Goal: Book appointment/travel/reservation

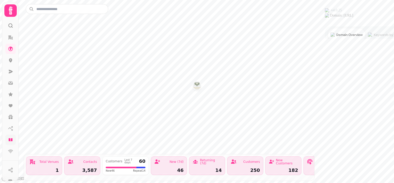
click at [12, 139] on icon at bounding box center [11, 139] width 4 height 3
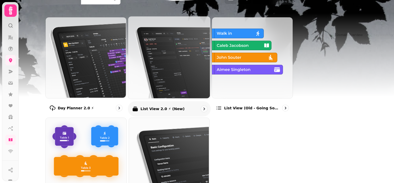
scroll to position [44, 0]
click at [210, 66] on img at bounding box center [168, 57] width 82 height 82
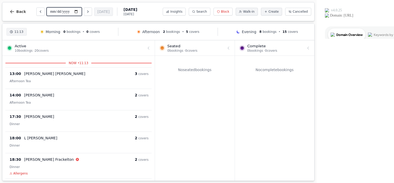
click at [65, 11] on input "**********" at bounding box center [64, 11] width 35 height 8
click at [87, 12] on icon "Next day" at bounding box center [88, 12] width 4 height 4
type input "**********"
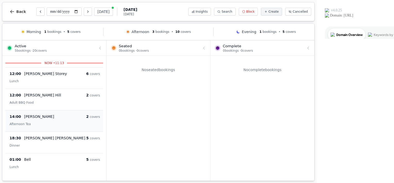
click at [71, 115] on div "[PERSON_NAME]" at bounding box center [55, 116] width 62 height 5
select select "****"
select select "*"
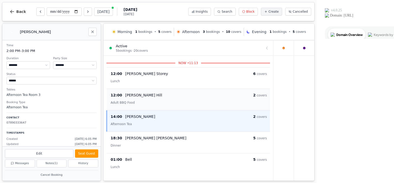
click at [157, 96] on div "[PERSON_NAME]" at bounding box center [189, 94] width 128 height 5
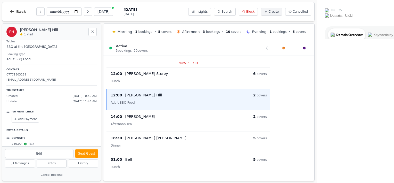
scroll to position [68, 0]
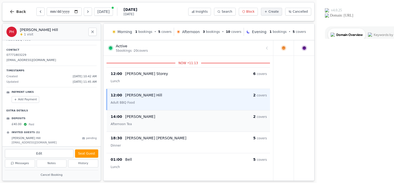
click at [154, 120] on div "Afternoon Tea" at bounding box center [189, 123] width 156 height 6
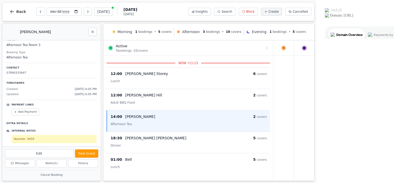
scroll to position [49, 0]
click at [93, 32] on icon "Close" at bounding box center [93, 32] width 4 height 4
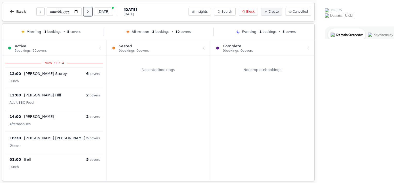
click at [89, 13] on icon "Next day" at bounding box center [88, 12] width 4 height 4
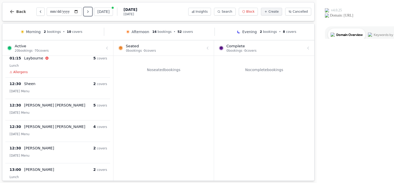
scroll to position [0, 0]
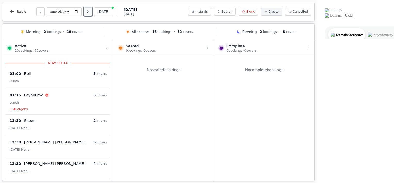
click at [87, 14] on button "Next day" at bounding box center [88, 11] width 8 height 8
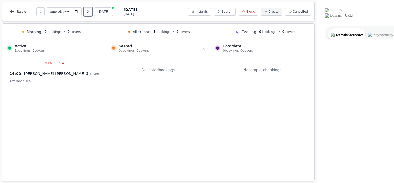
click at [87, 14] on button "Next day" at bounding box center [88, 11] width 8 height 8
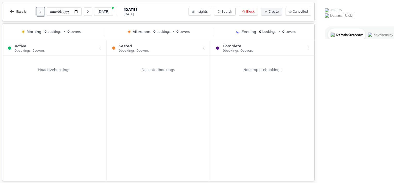
click at [38, 11] on icon "Previous day" at bounding box center [40, 12] width 4 height 4
type input "**********"
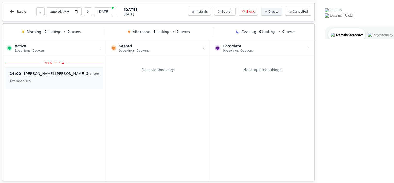
click at [72, 72] on div "[PERSON_NAME]" at bounding box center [55, 73] width 62 height 5
select select "****"
select select "*"
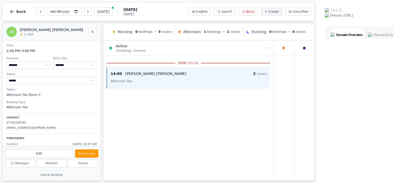
scroll to position [90, 0]
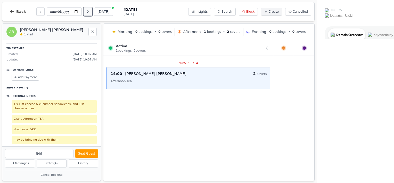
click at [87, 10] on icon "Next day" at bounding box center [88, 12] width 4 height 4
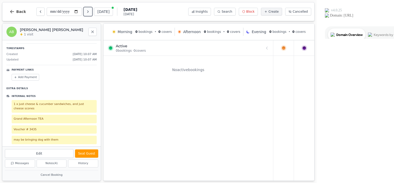
click at [87, 10] on icon "Next day" at bounding box center [88, 12] width 4 height 4
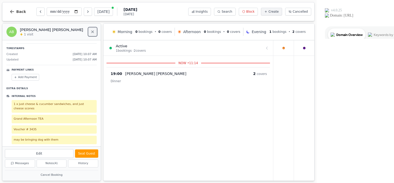
click at [93, 30] on icon "Close" at bounding box center [93, 32] width 4 height 4
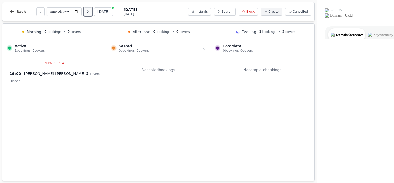
click at [89, 11] on icon "Next day" at bounding box center [88, 12] width 4 height 4
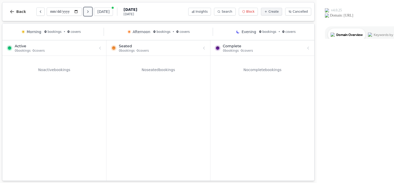
click at [89, 11] on icon "Next day" at bounding box center [88, 12] width 4 height 4
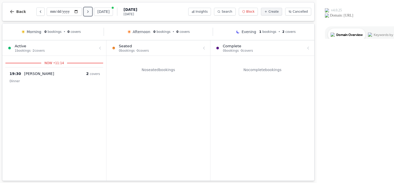
click at [89, 11] on icon "Next day" at bounding box center [88, 12] width 4 height 4
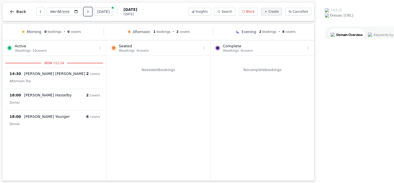
click at [89, 11] on icon "Next day" at bounding box center [88, 12] width 4 height 4
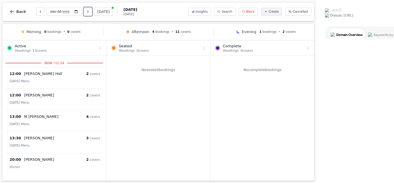
click at [89, 11] on icon "Next day" at bounding box center [88, 12] width 4 height 4
type input "**********"
